Goal: Information Seeking & Learning: Learn about a topic

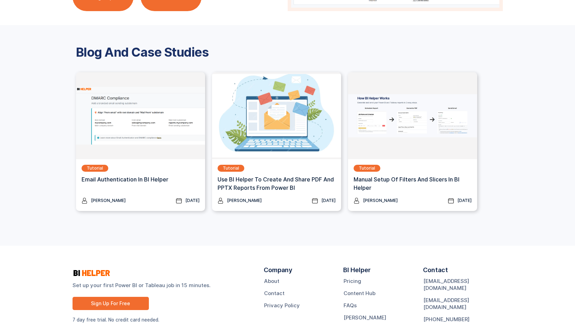
scroll to position [896, 0]
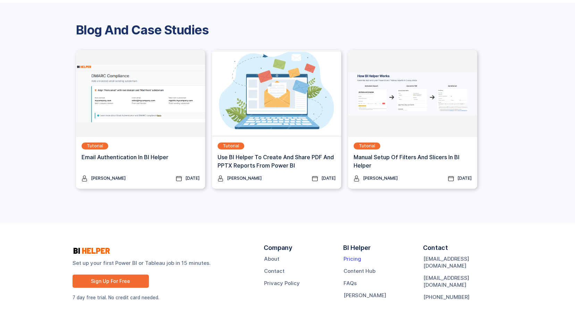
click at [352, 258] on link "Pricing" at bounding box center [353, 258] width 18 height 7
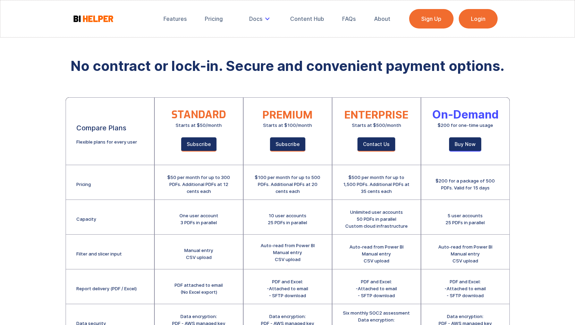
click at [93, 18] on img at bounding box center [94, 18] width 42 height 9
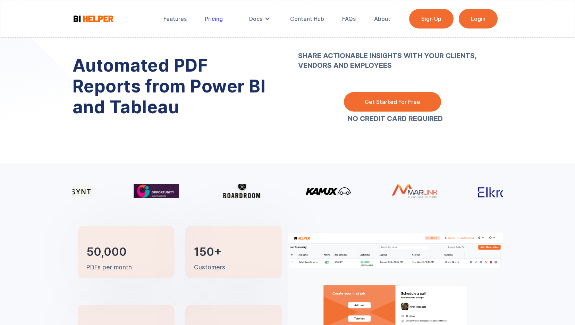
click at [209, 18] on div "Pricing" at bounding box center [214, 18] width 18 height 7
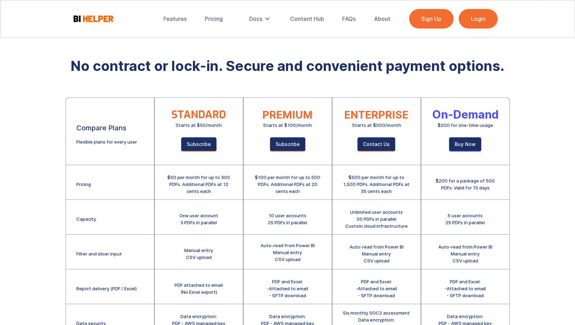
click at [96, 18] on img at bounding box center [94, 18] width 42 height 9
